Goal: Information Seeking & Learning: Learn about a topic

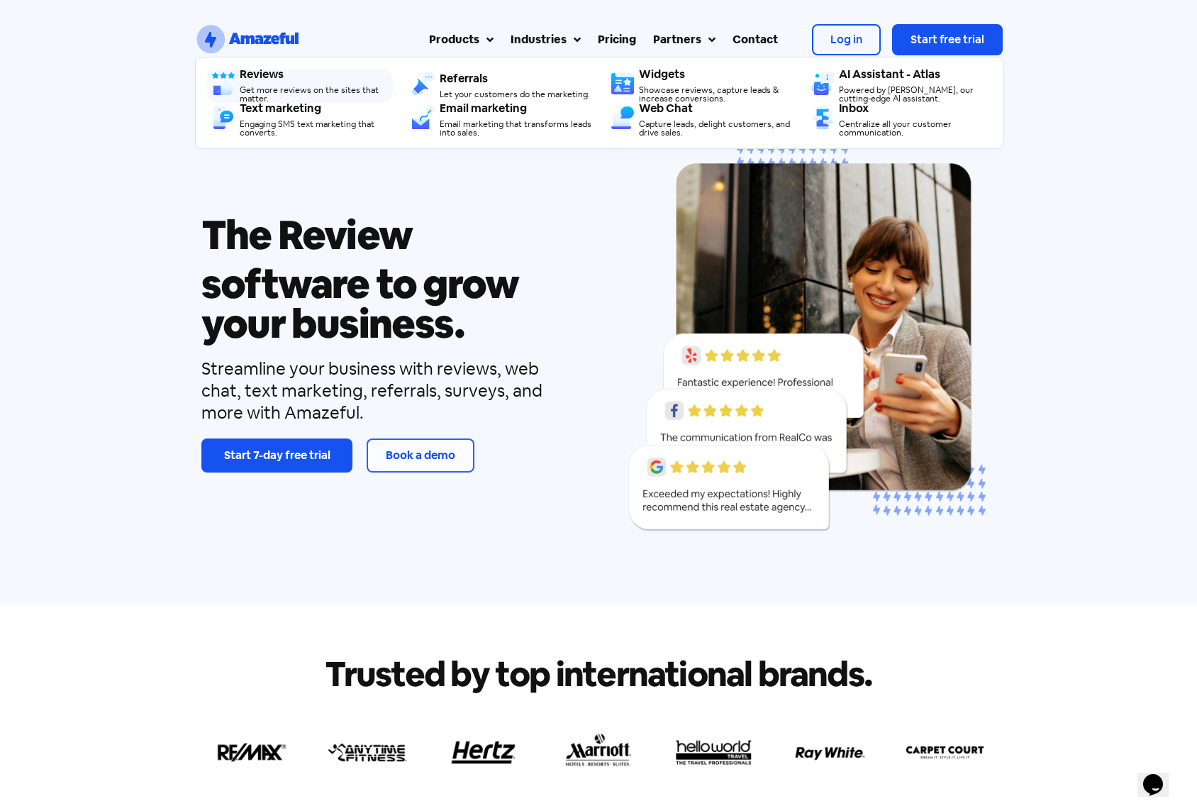
click at [301, 90] on div "Get more reviews on the sites that matter." at bounding box center [316, 94] width 153 height 17
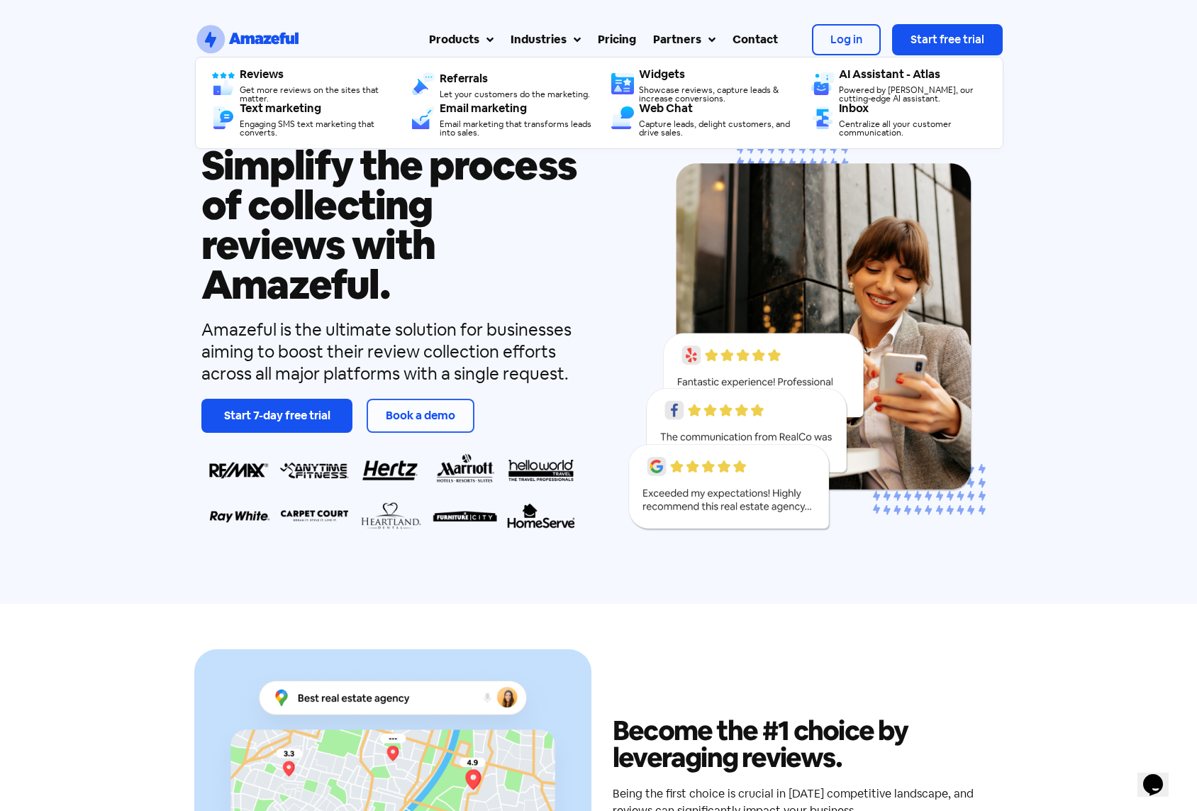
click at [462, 36] on div "Products" at bounding box center [454, 39] width 50 height 17
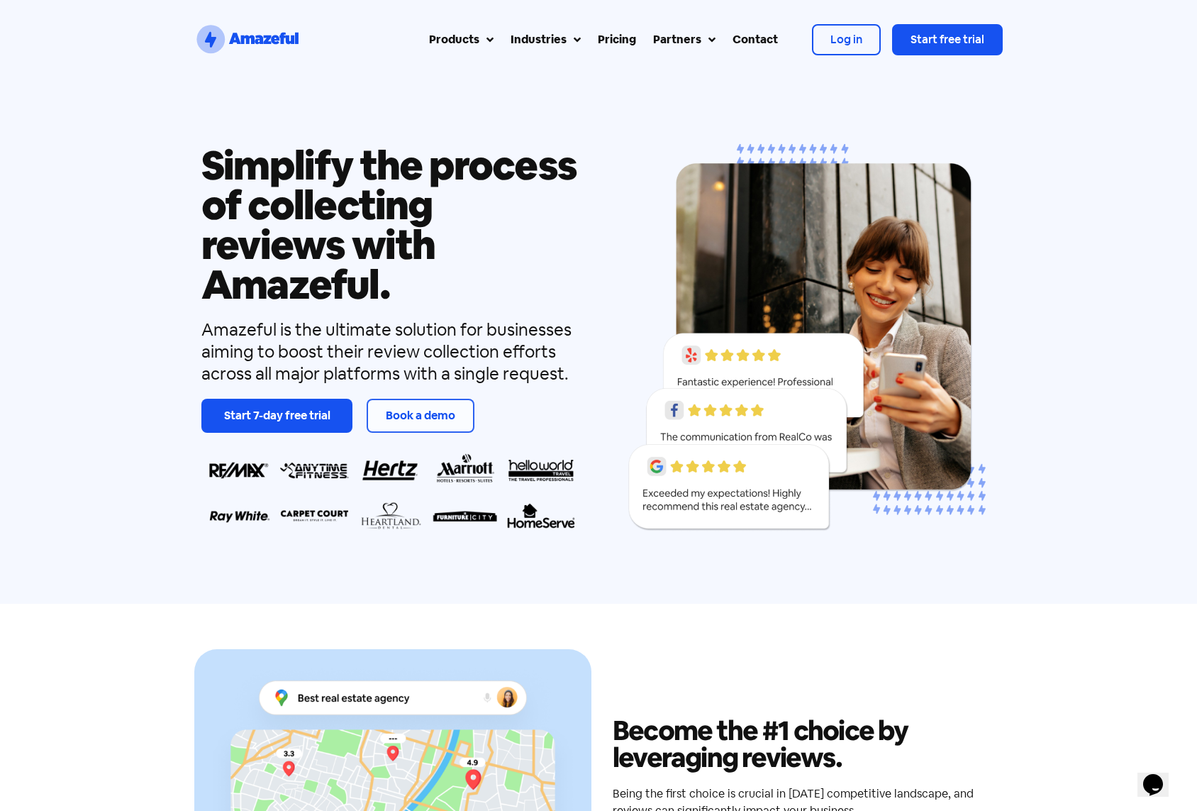
click at [619, 40] on div "Pricing" at bounding box center [617, 39] width 38 height 17
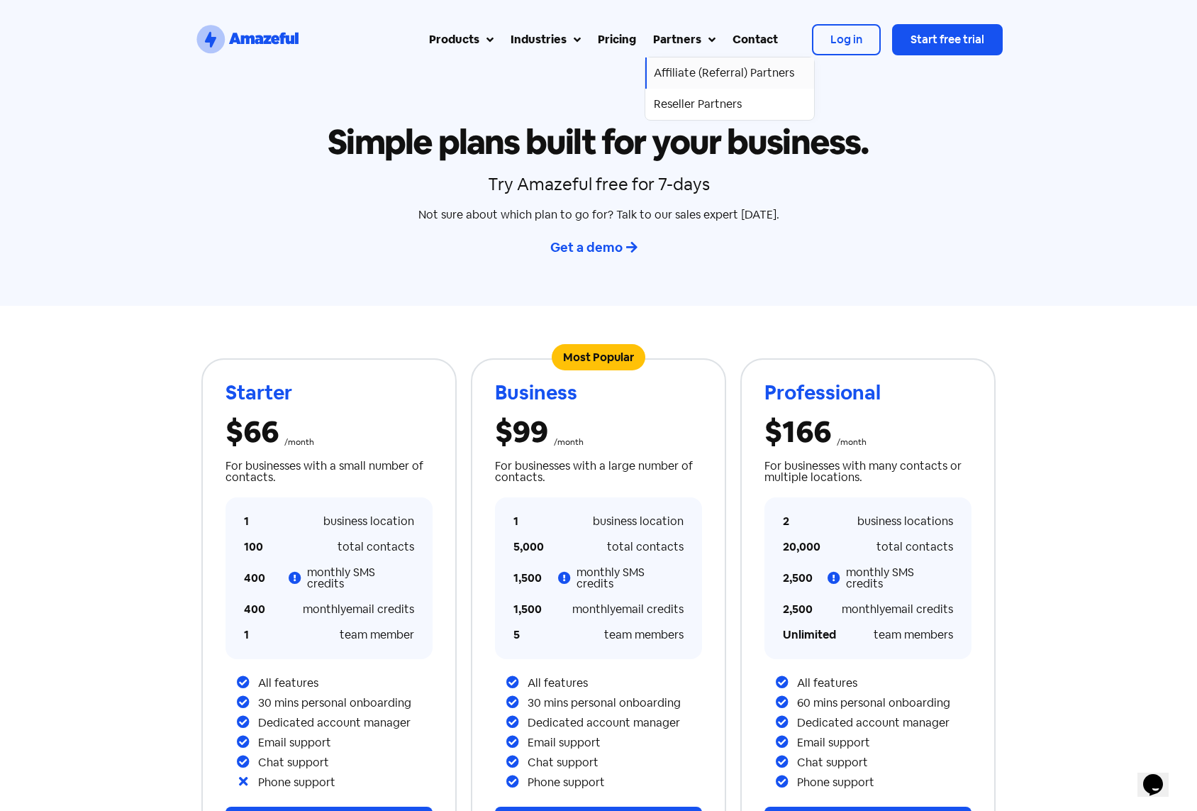
click at [704, 81] on div "Affiliate (Referral) Partners" at bounding box center [724, 73] width 140 height 17
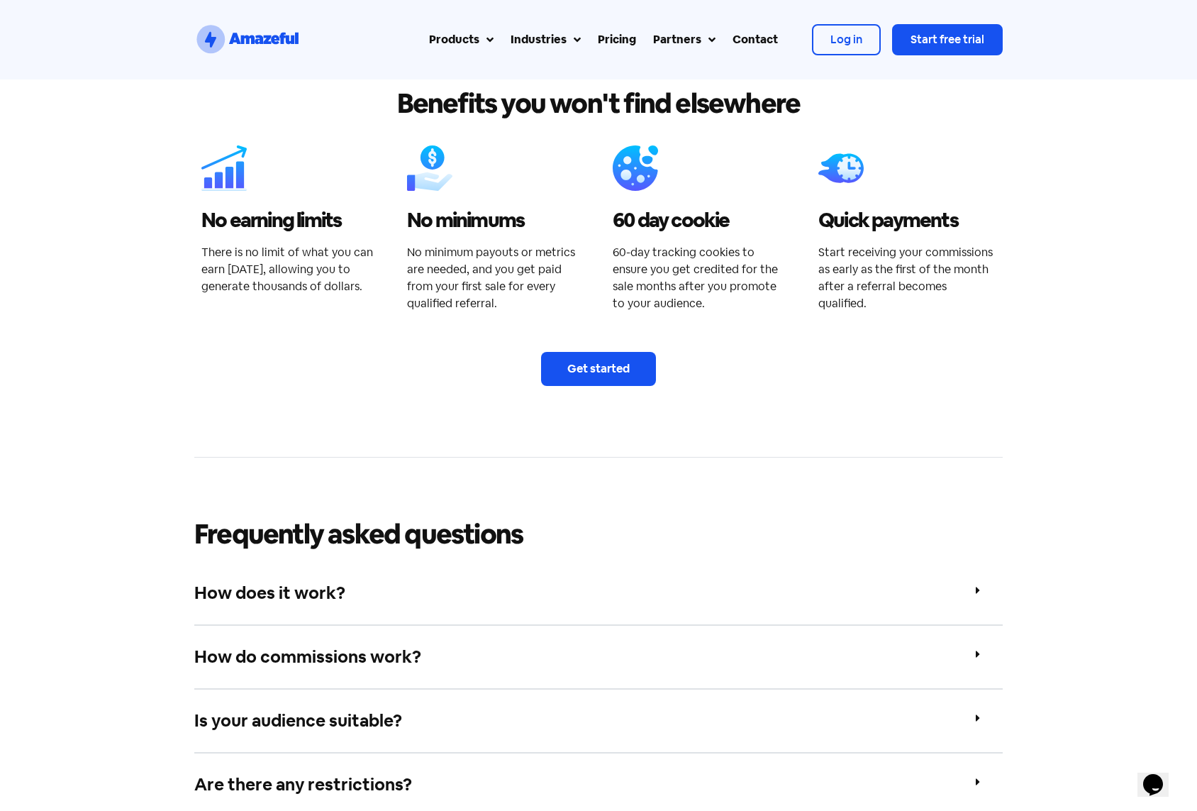
scroll to position [2554, 0]
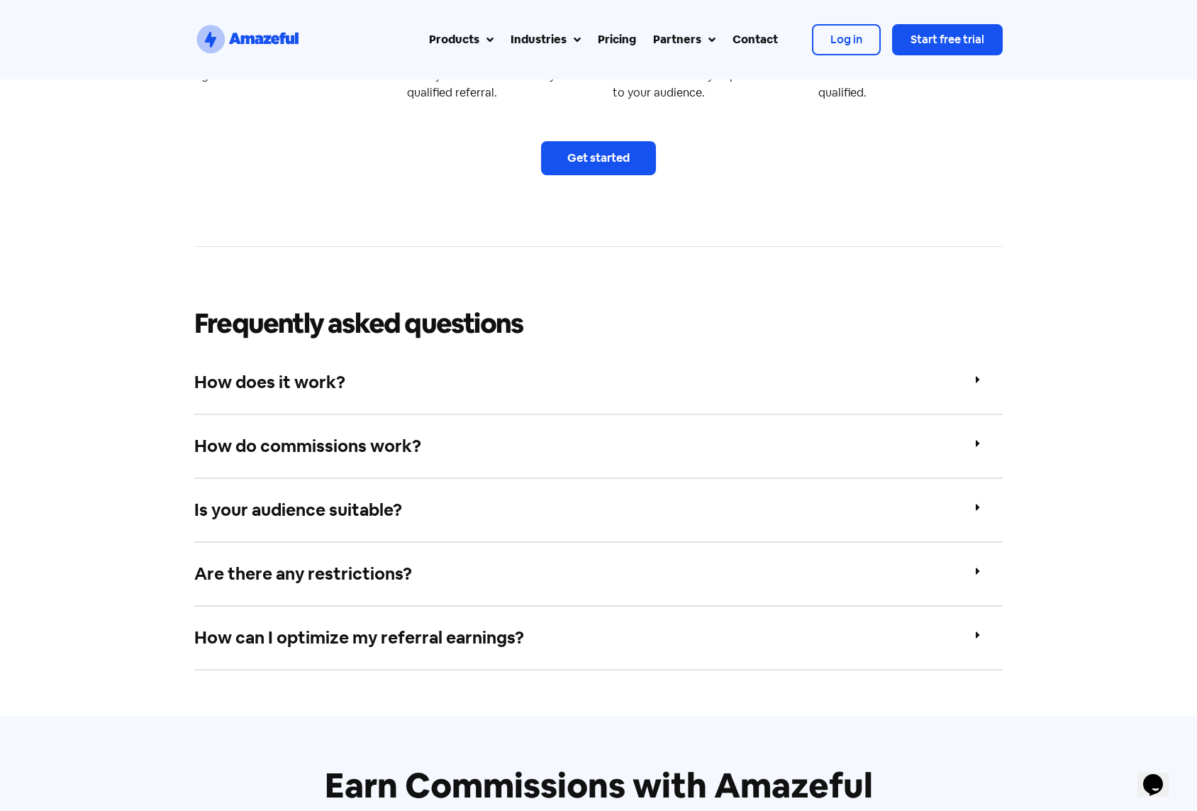
click at [318, 387] on link "How does it work?" at bounding box center [269, 382] width 151 height 22
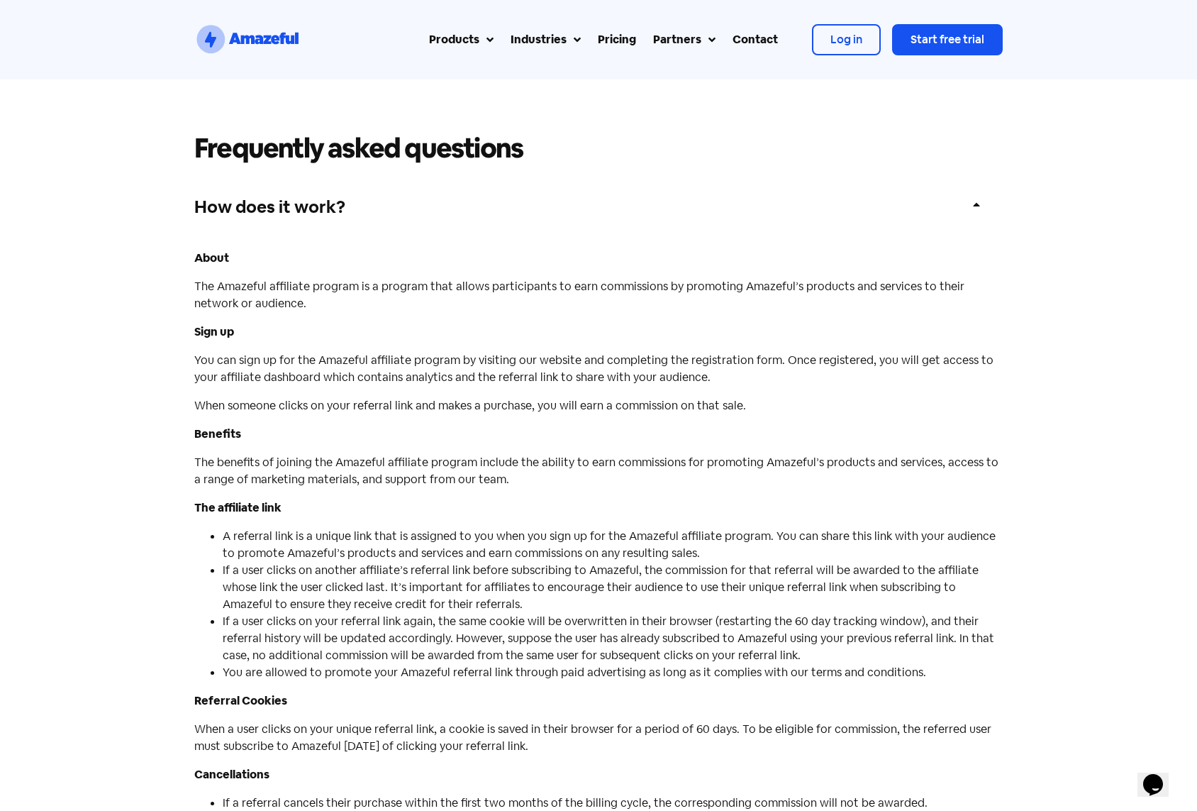
scroll to position [2837, 0]
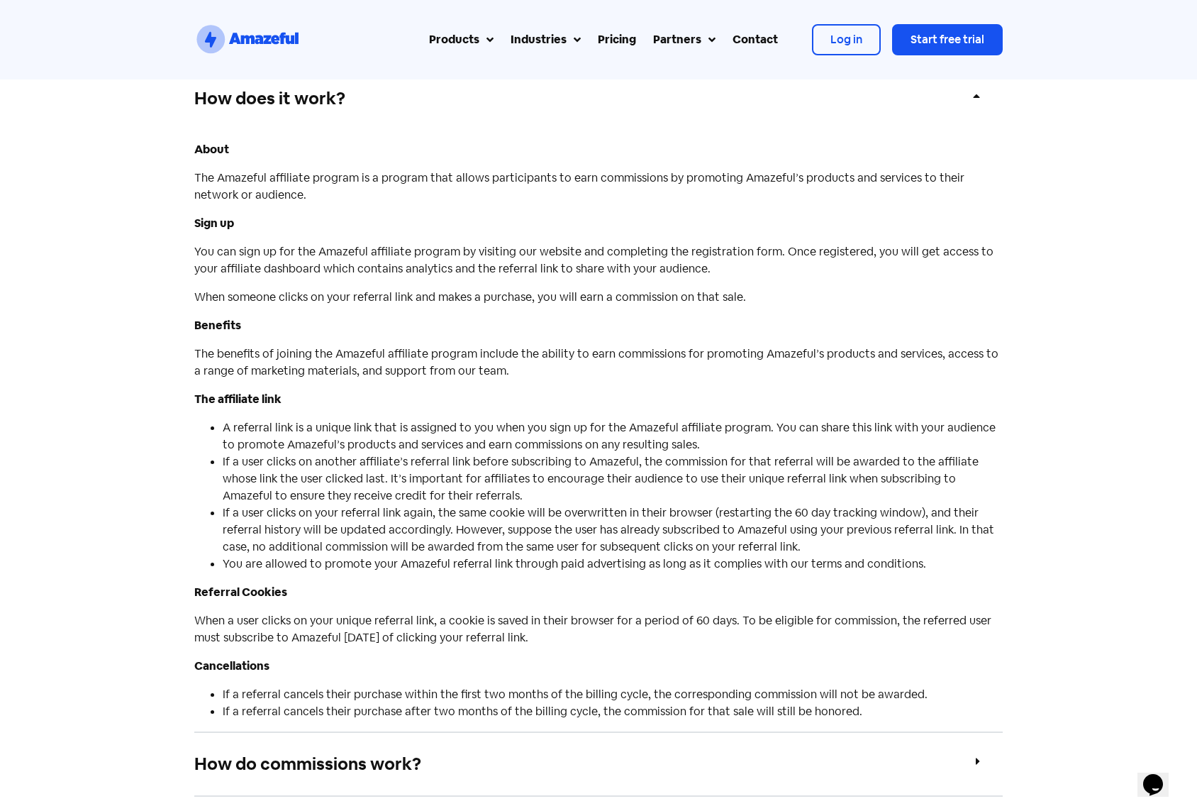
click at [303, 104] on link "How does it work?" at bounding box center [269, 98] width 151 height 22
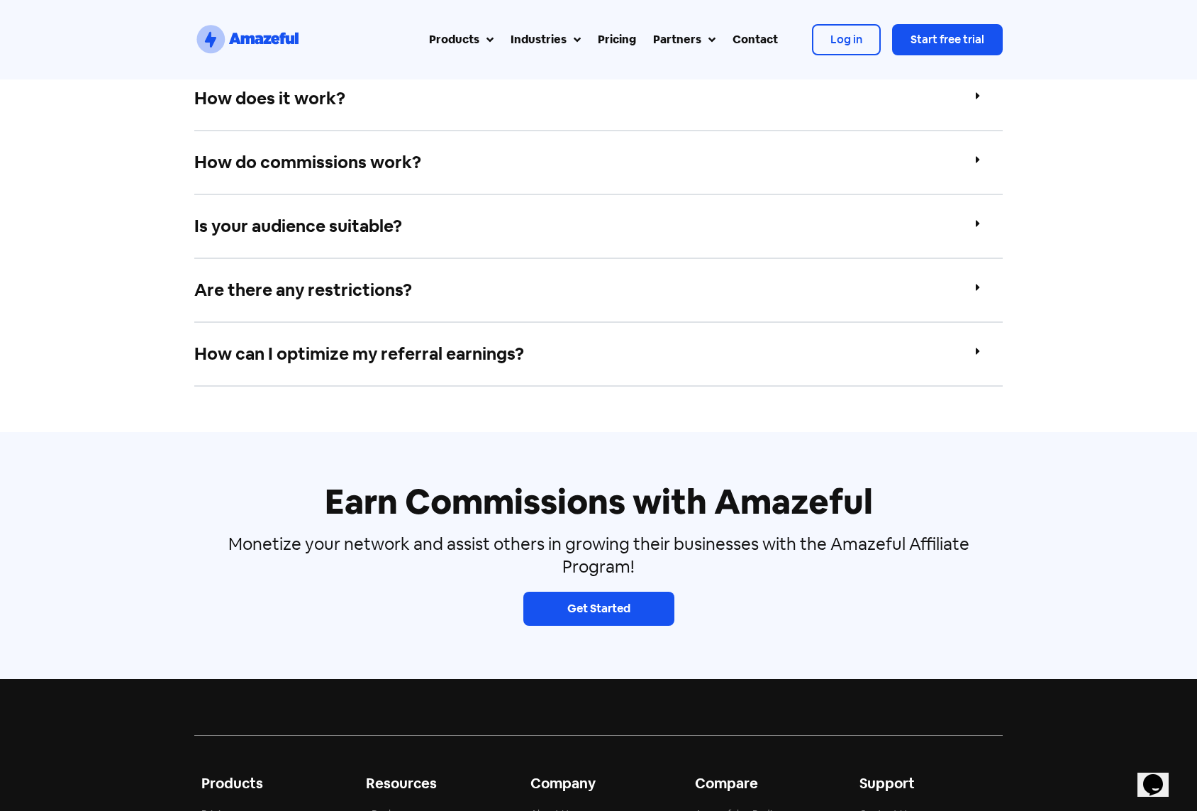
click at [447, 234] on div "Is your audience suitable?" at bounding box center [598, 227] width 809 height 64
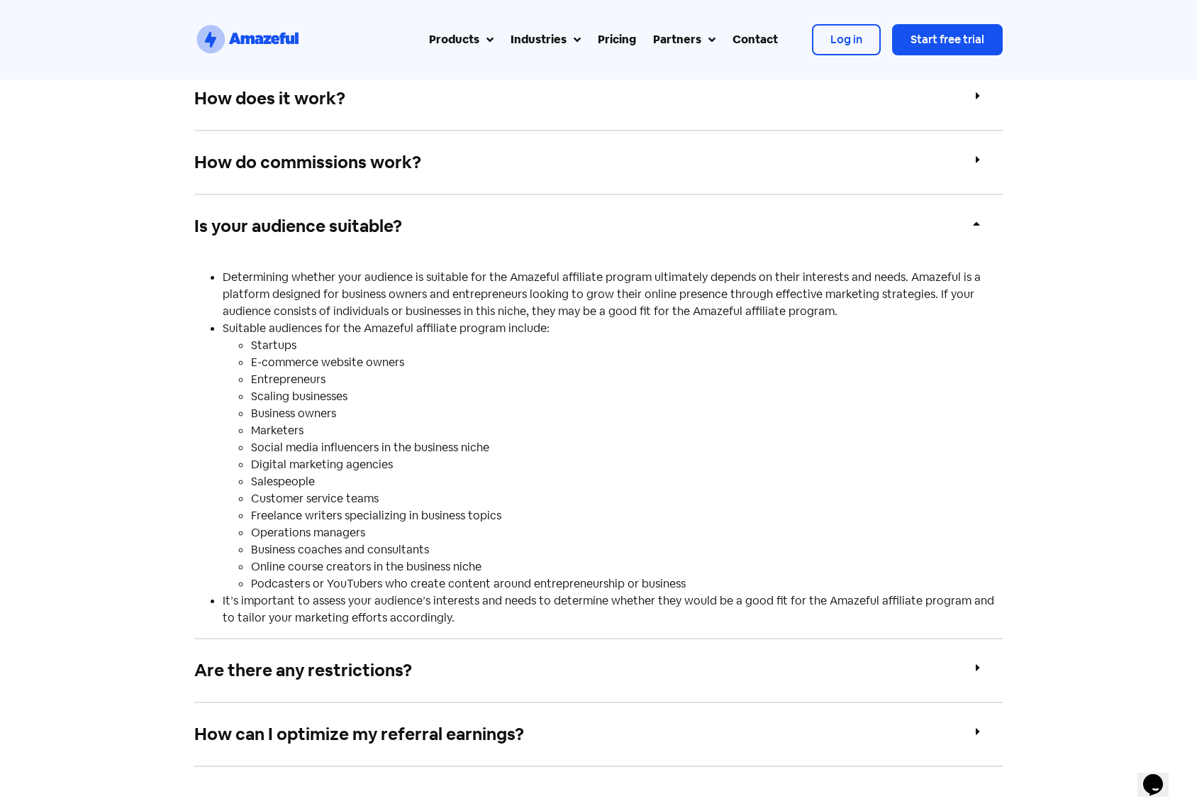
click at [429, 223] on div "Is your audience suitable?" at bounding box center [598, 226] width 809 height 62
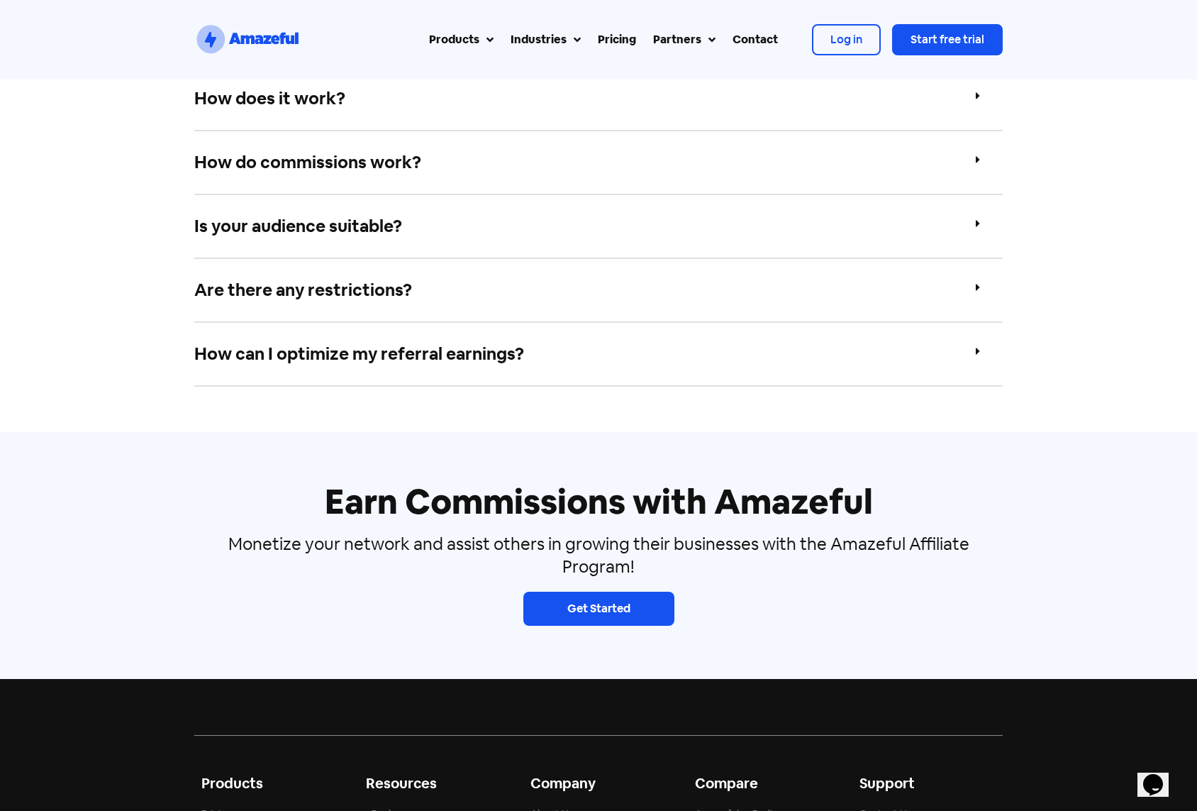
click at [515, 295] on div "Are there any restrictions?" at bounding box center [598, 291] width 809 height 64
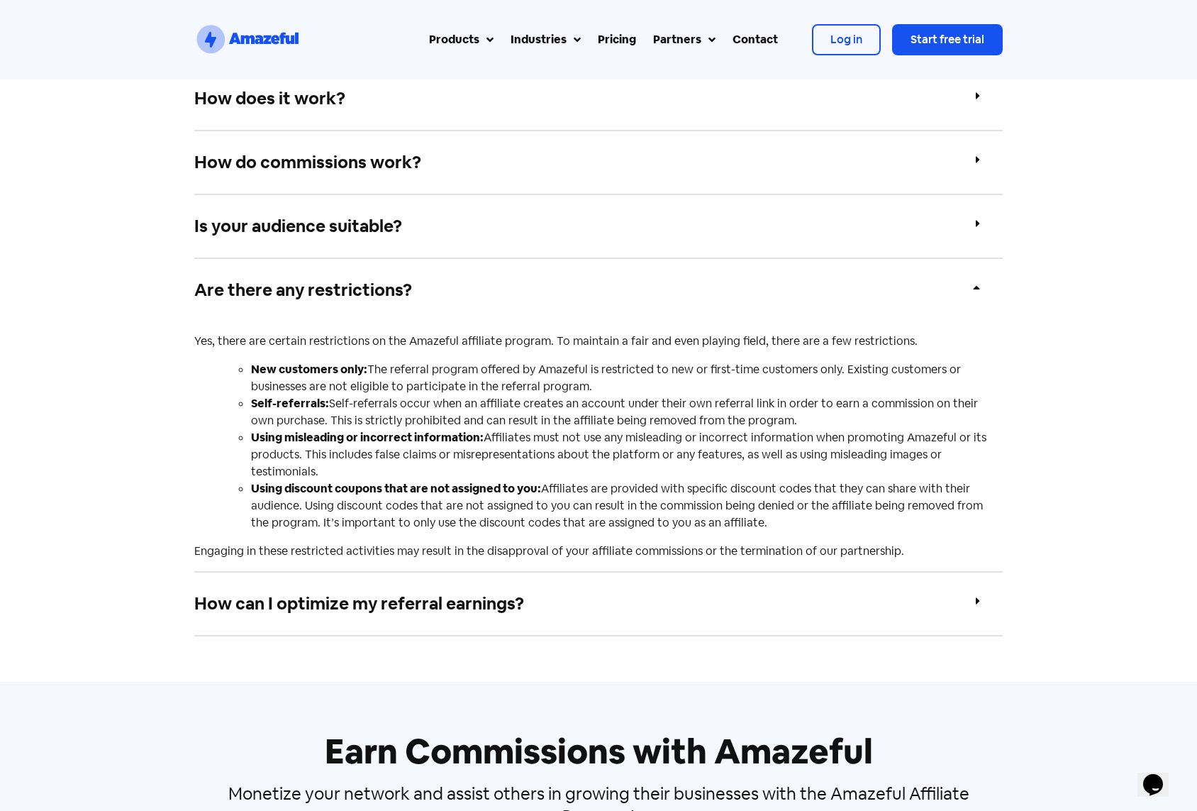
click at [606, 299] on div "Are there any restrictions?" at bounding box center [598, 290] width 809 height 62
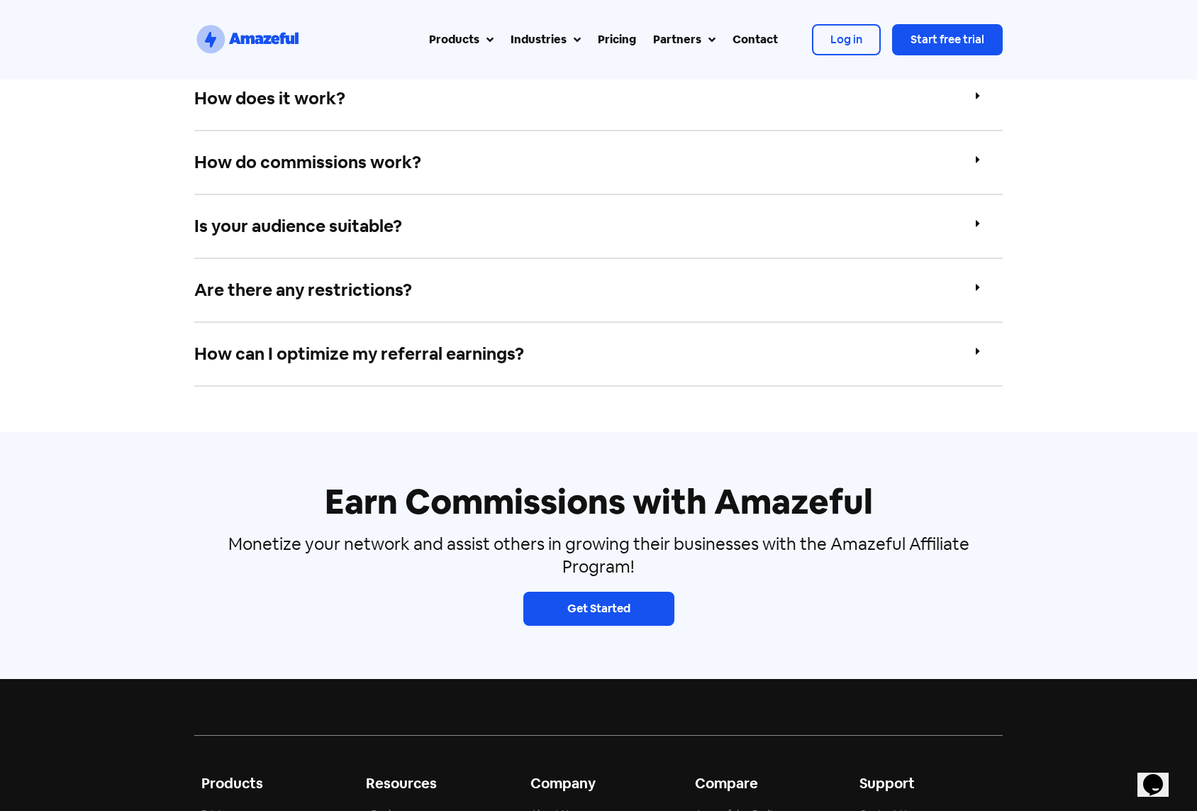
click at [601, 350] on div "How can I optimize my referral earnings?" at bounding box center [598, 355] width 809 height 64
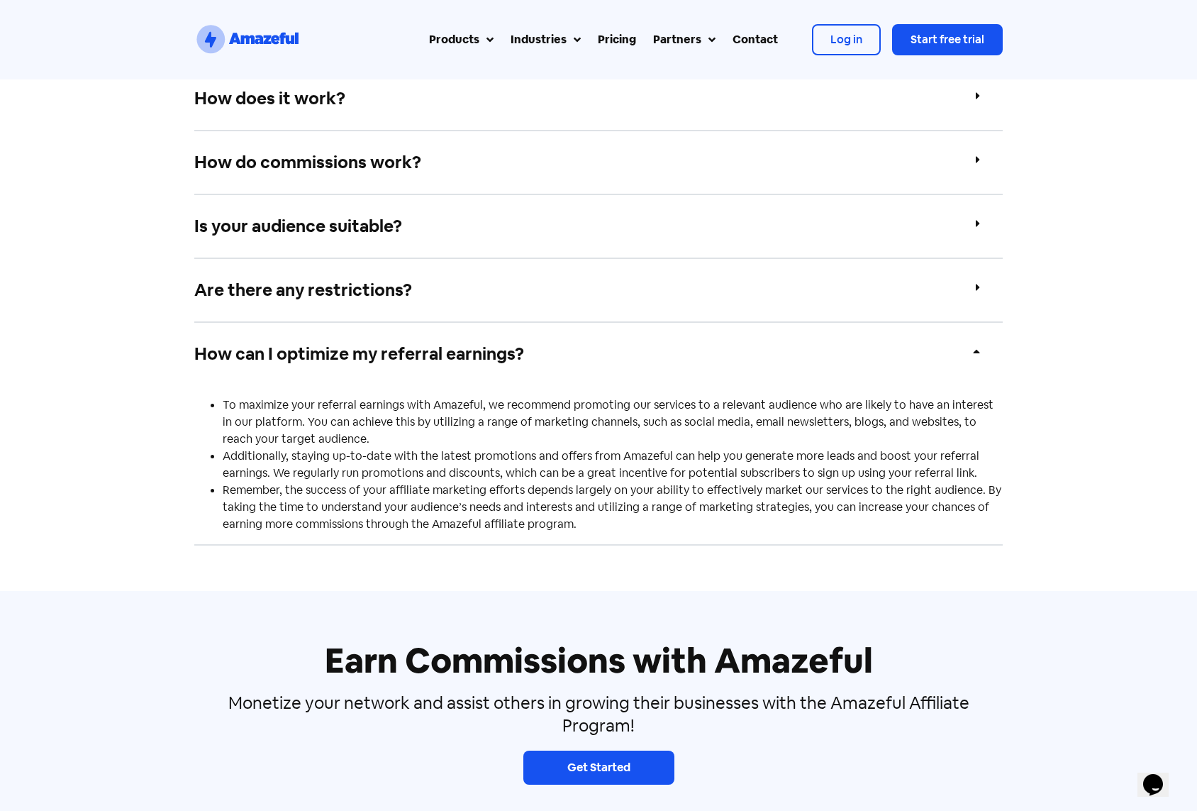
click at [625, 367] on div "How can I optimize my referral earnings?" at bounding box center [598, 354] width 809 height 62
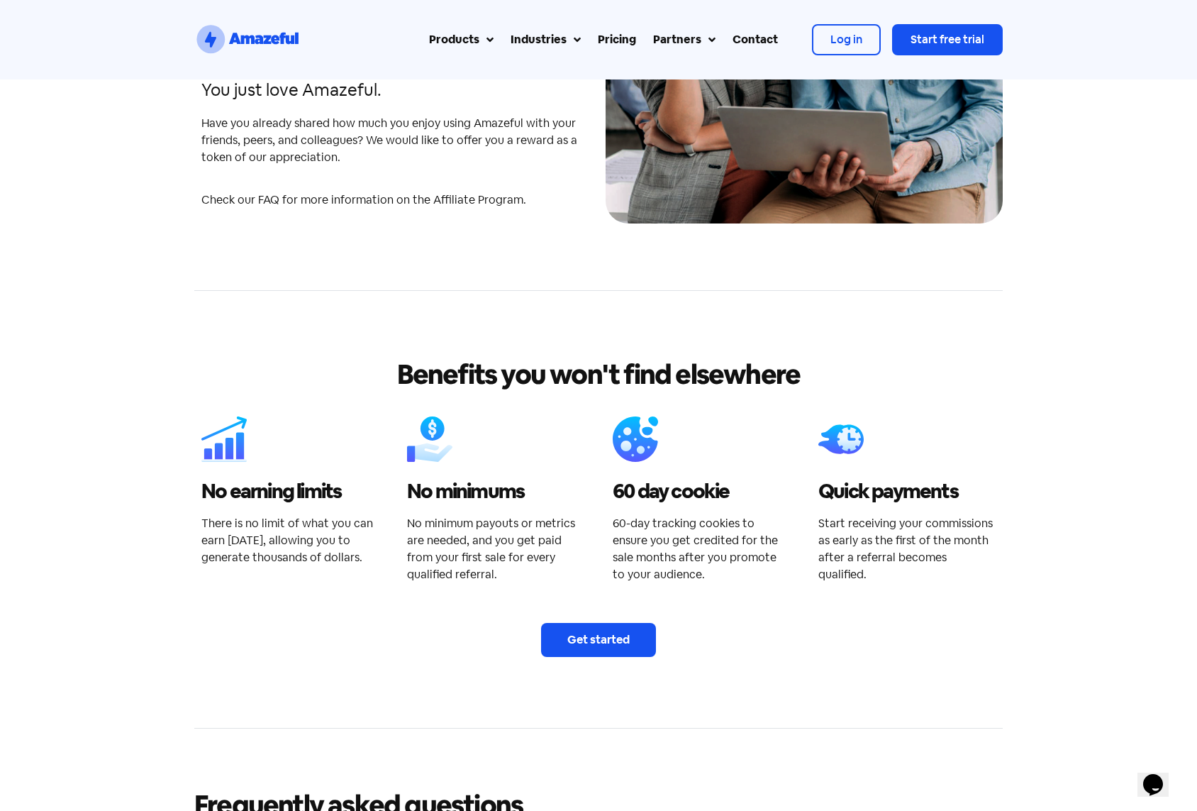
scroll to position [1986, 0]
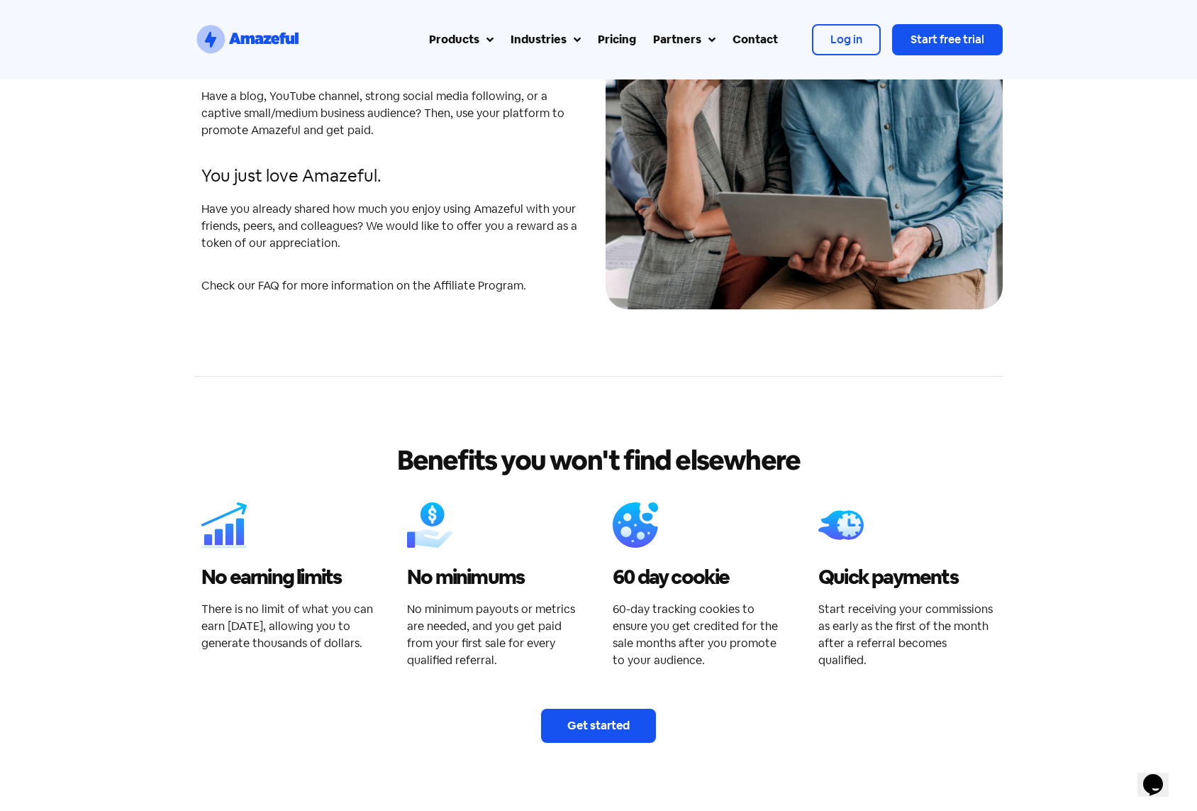
click at [748, 40] on div "Contact" at bounding box center [755, 39] width 45 height 17
